Goal: Use online tool/utility: Utilize a website feature to perform a specific function

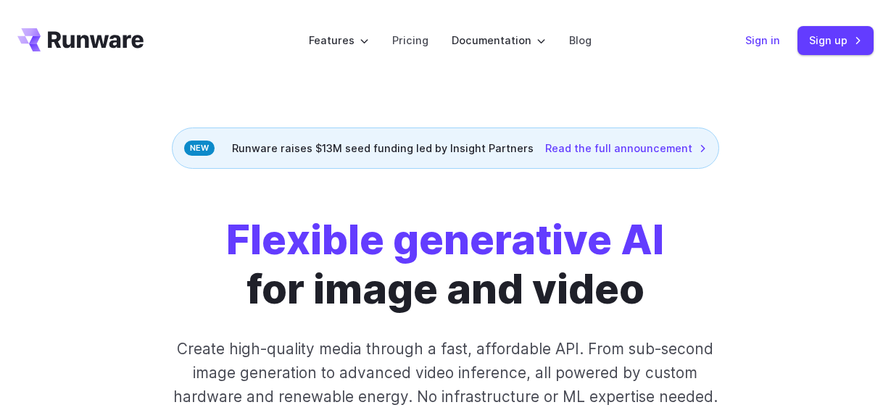
click at [770, 39] on link "Sign in" at bounding box center [762, 40] width 35 height 17
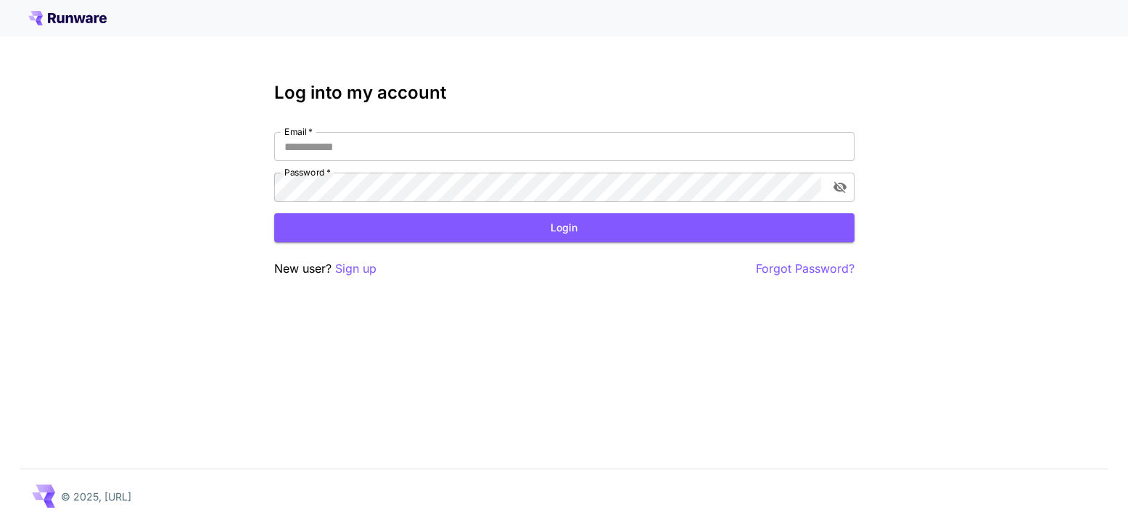
type input "**********"
click at [428, 249] on div "**********" at bounding box center [564, 180] width 580 height 195
click at [428, 223] on button "Login" at bounding box center [564, 228] width 580 height 30
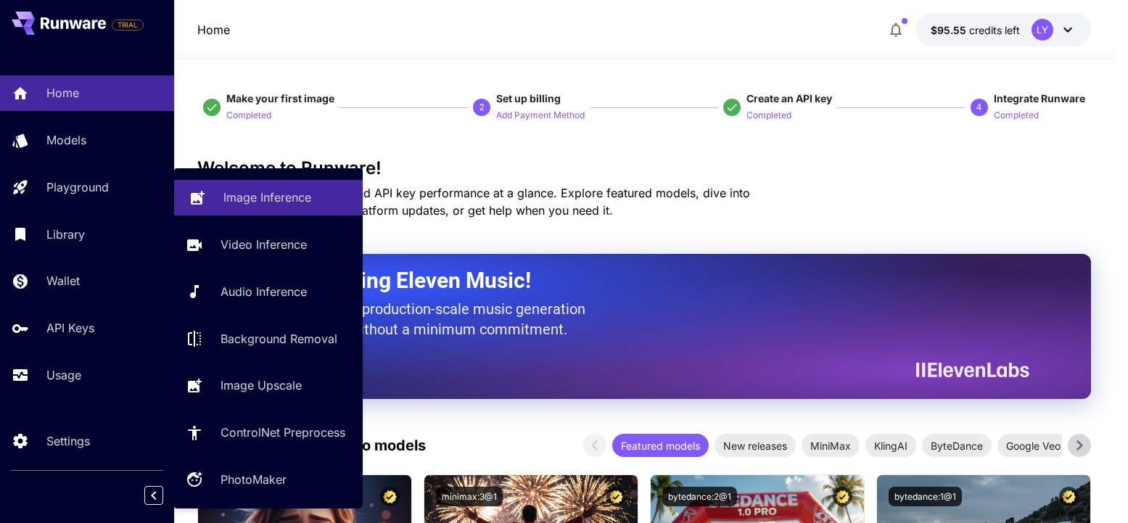
click at [281, 203] on p "Image Inference" at bounding box center [267, 197] width 88 height 17
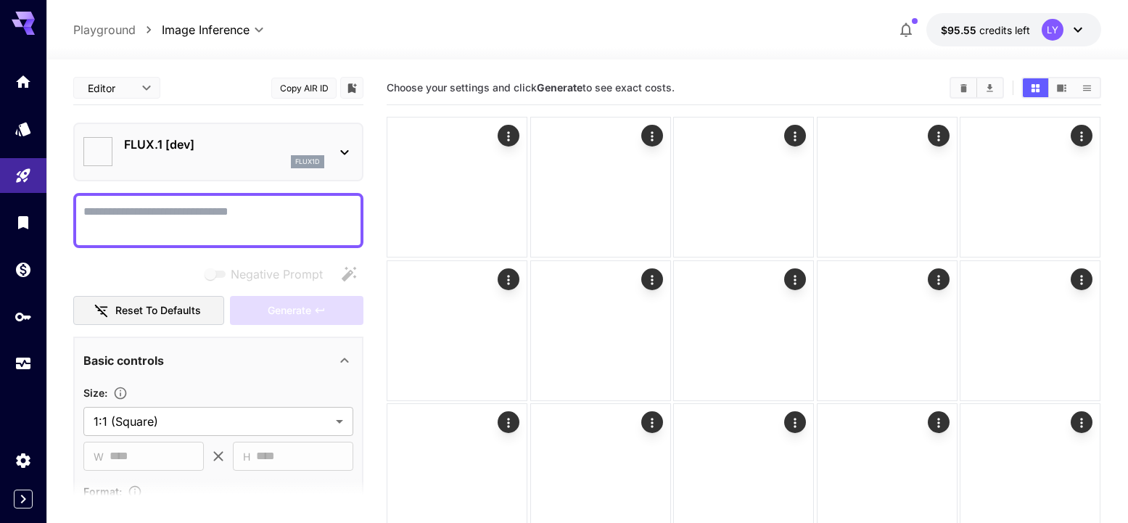
type input "**********"
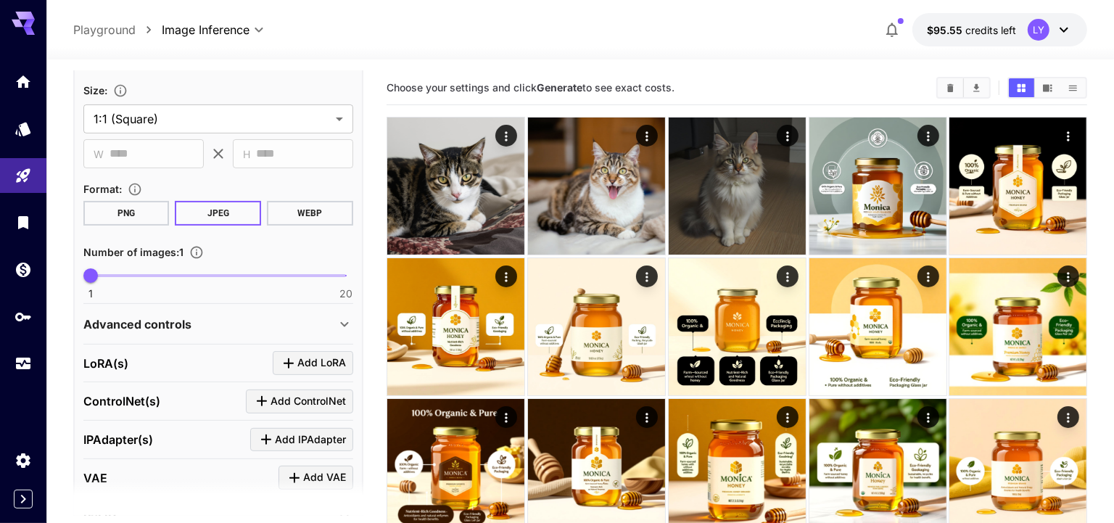
scroll to position [364, 0]
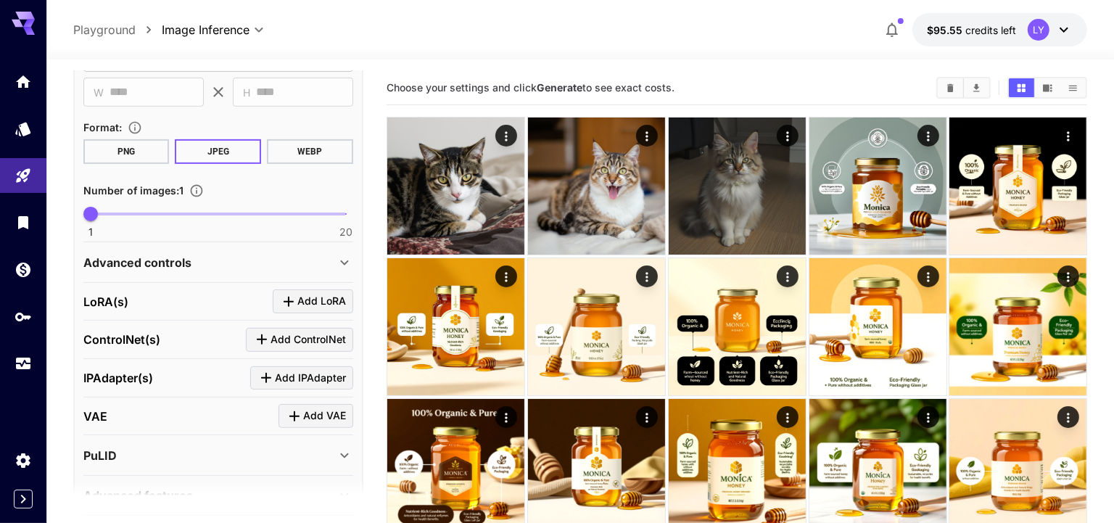
click at [150, 265] on p "Advanced controls" at bounding box center [137, 262] width 108 height 17
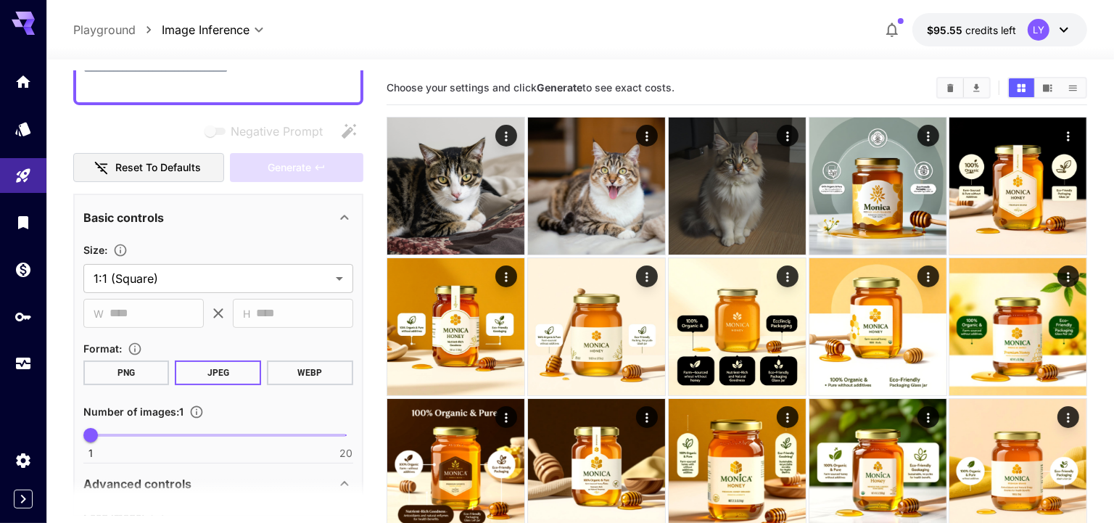
scroll to position [0, 0]
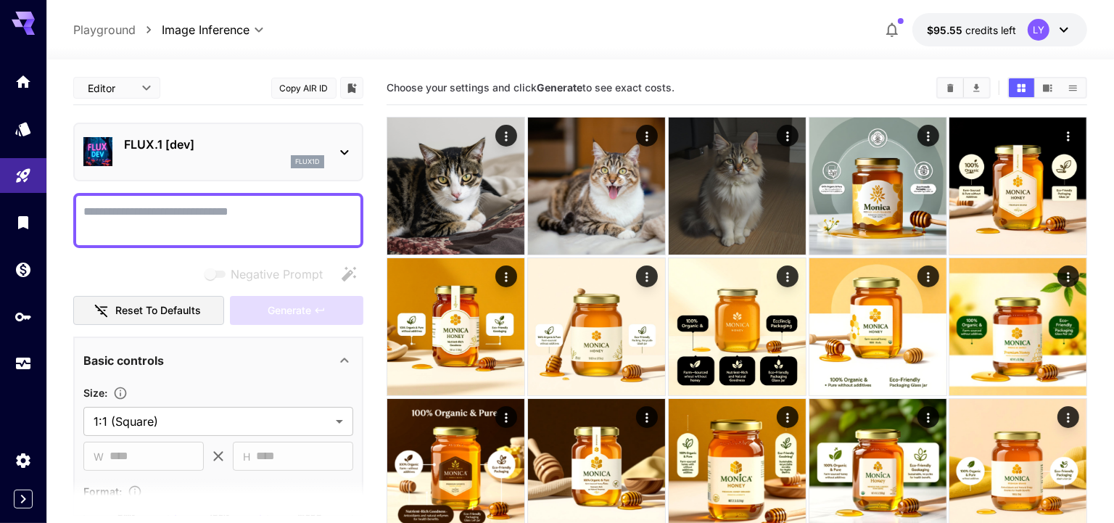
click at [230, 213] on textarea "Negative Prompt" at bounding box center [218, 220] width 270 height 35
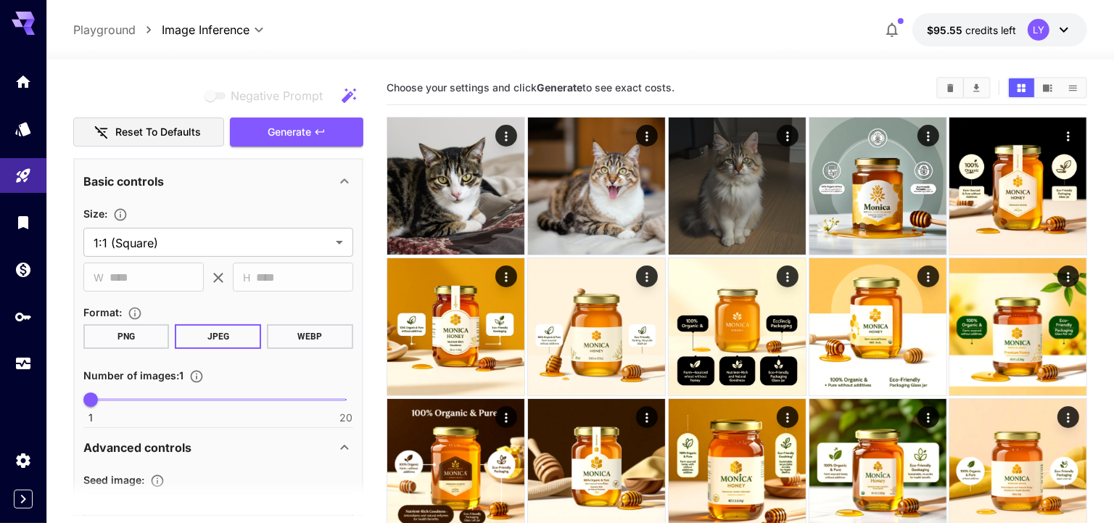
scroll to position [189, 0]
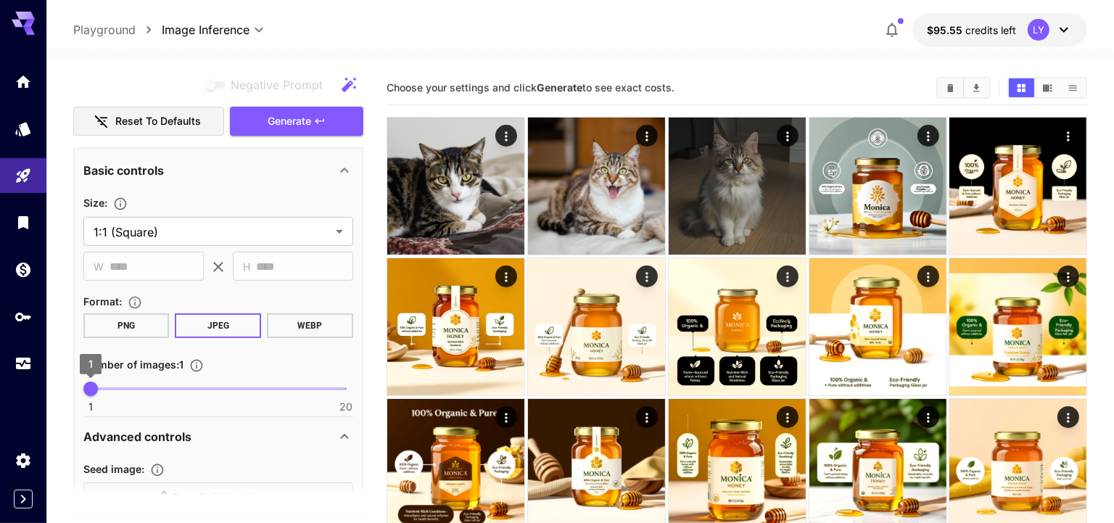
type textarea "**********"
drag, startPoint x: 94, startPoint y: 387, endPoint x: 211, endPoint y: 394, distance: 116.9
click at [211, 394] on span "10" at bounding box center [212, 388] width 15 height 15
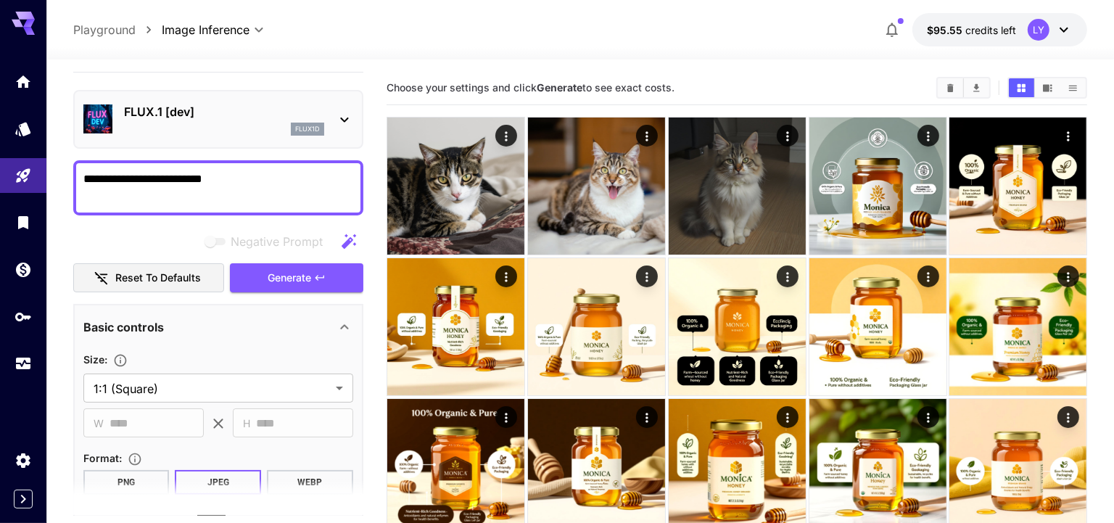
scroll to position [27, 0]
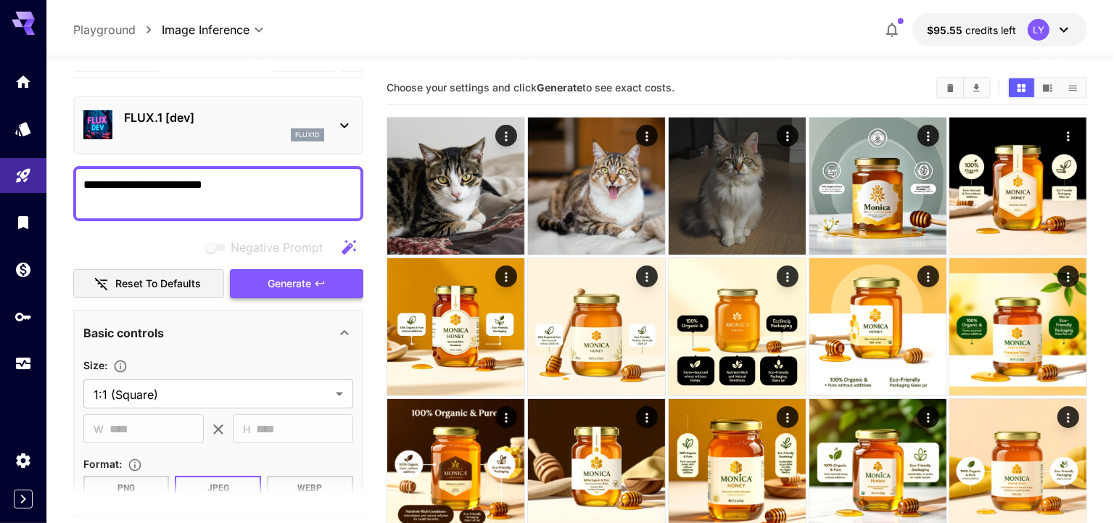
click at [303, 285] on span "Generate" at bounding box center [290, 284] width 44 height 18
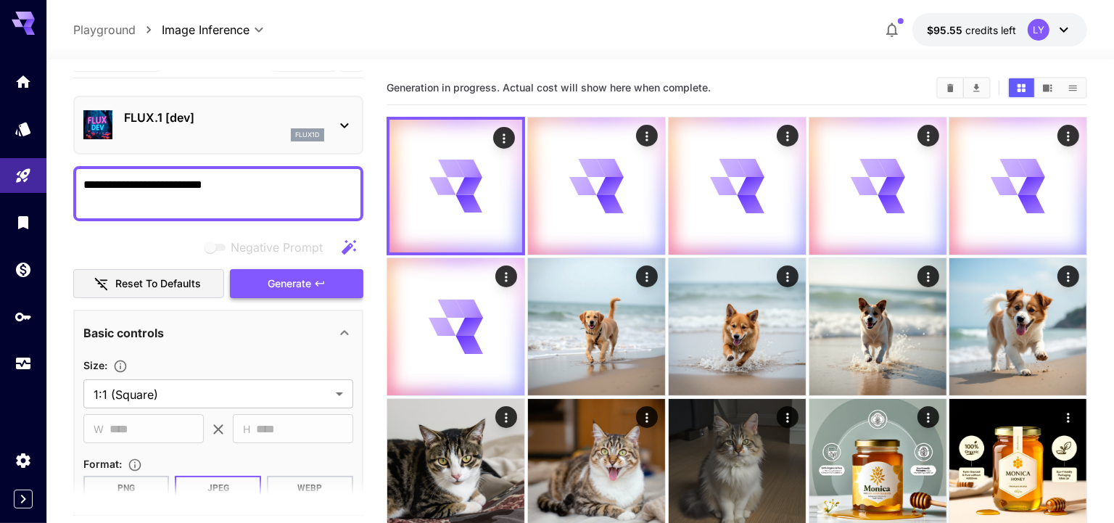
click at [303, 285] on span "Generate" at bounding box center [290, 284] width 44 height 18
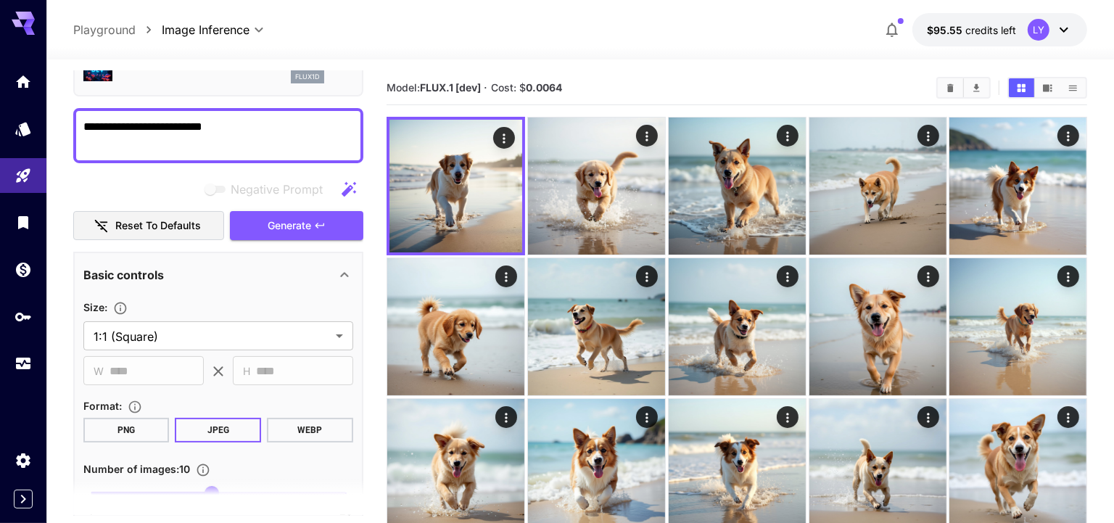
scroll to position [162, 0]
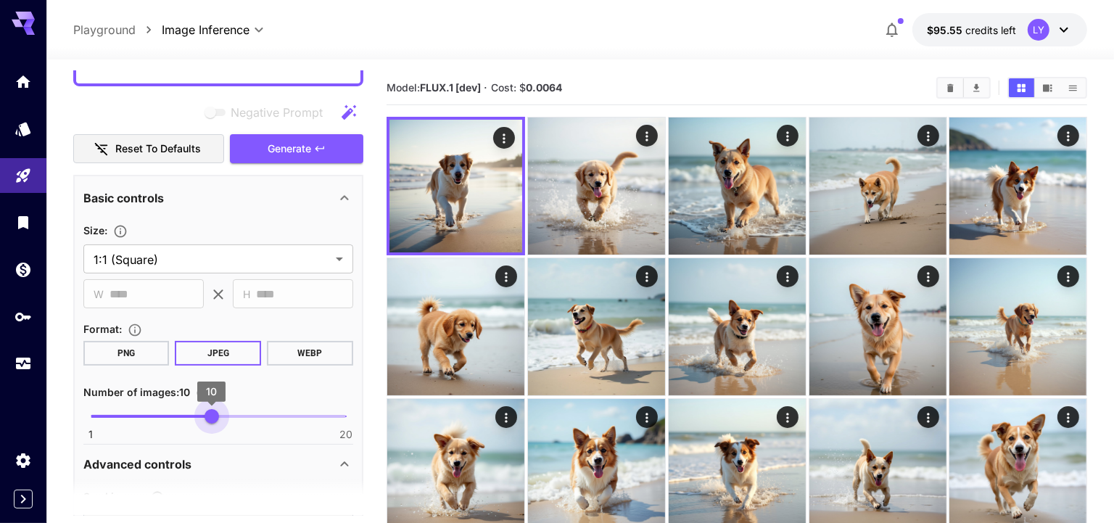
type input "*"
drag, startPoint x: 212, startPoint y: 409, endPoint x: 58, endPoint y: 408, distance: 153.7
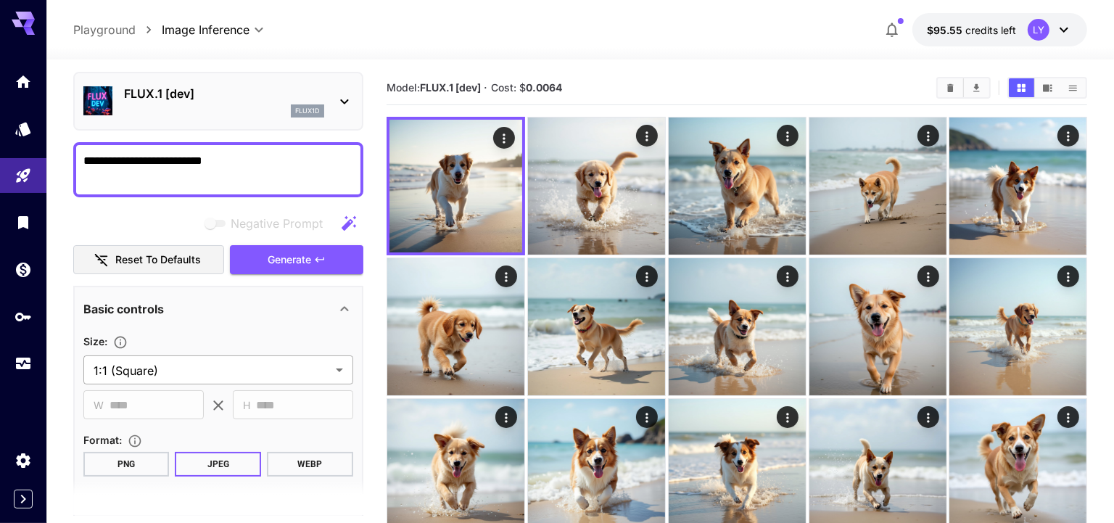
scroll to position [46, 0]
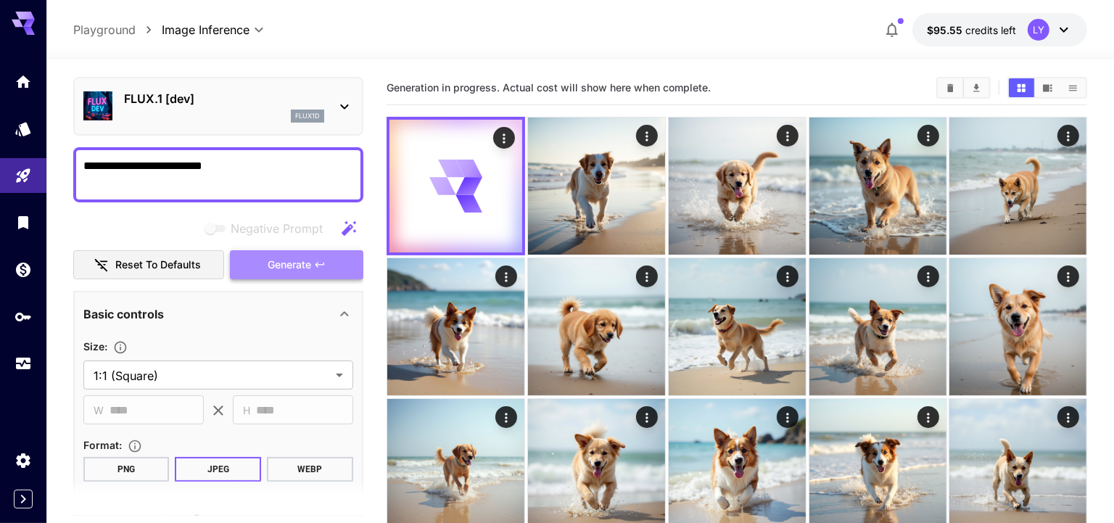
click at [289, 264] on span "Generate" at bounding box center [290, 265] width 44 height 18
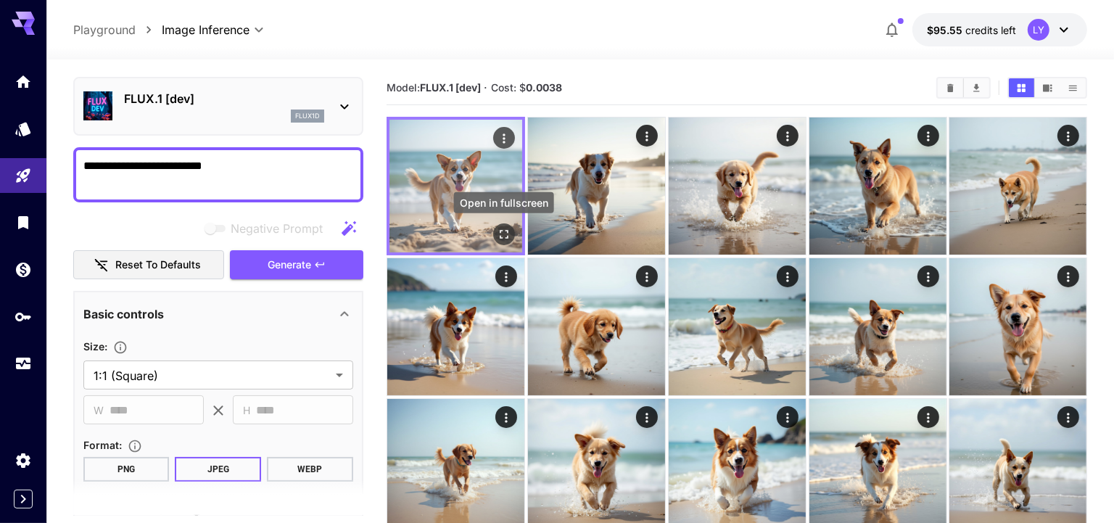
click at [503, 232] on icon "Open in fullscreen" at bounding box center [504, 234] width 15 height 15
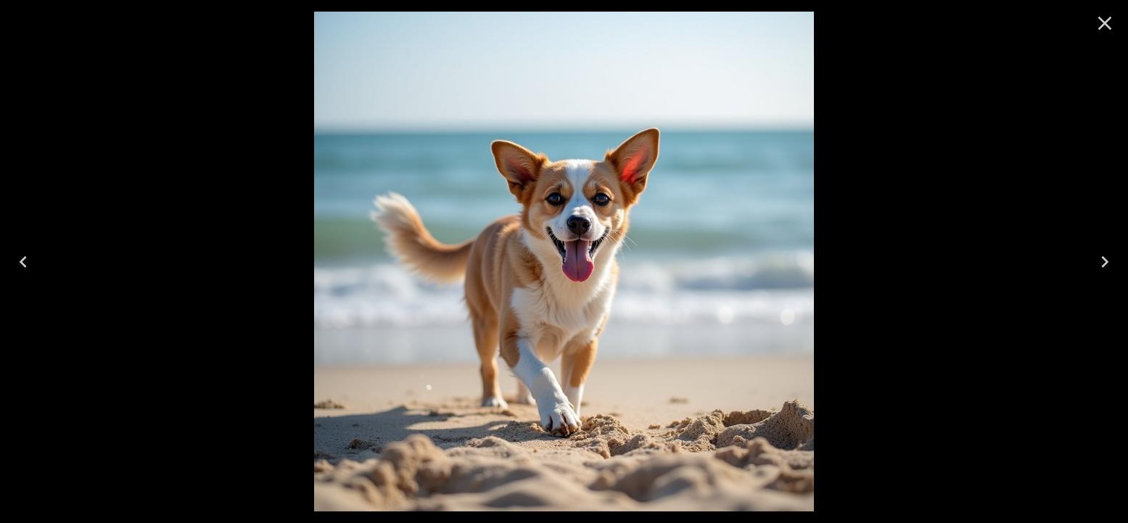
click at [1100, 29] on icon "Close" at bounding box center [1104, 23] width 23 height 23
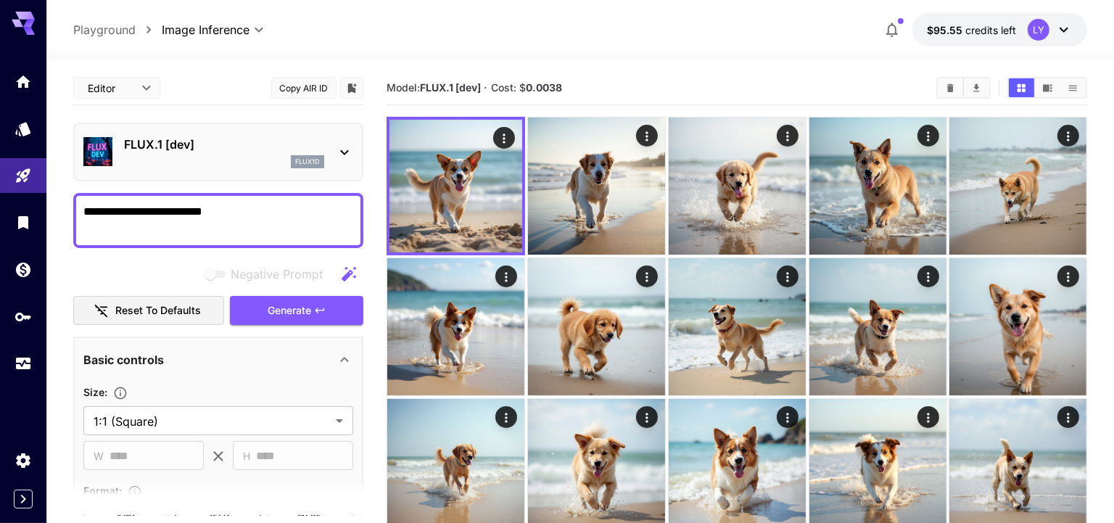
scroll to position [46, 0]
